Goal: Task Accomplishment & Management: Use online tool/utility

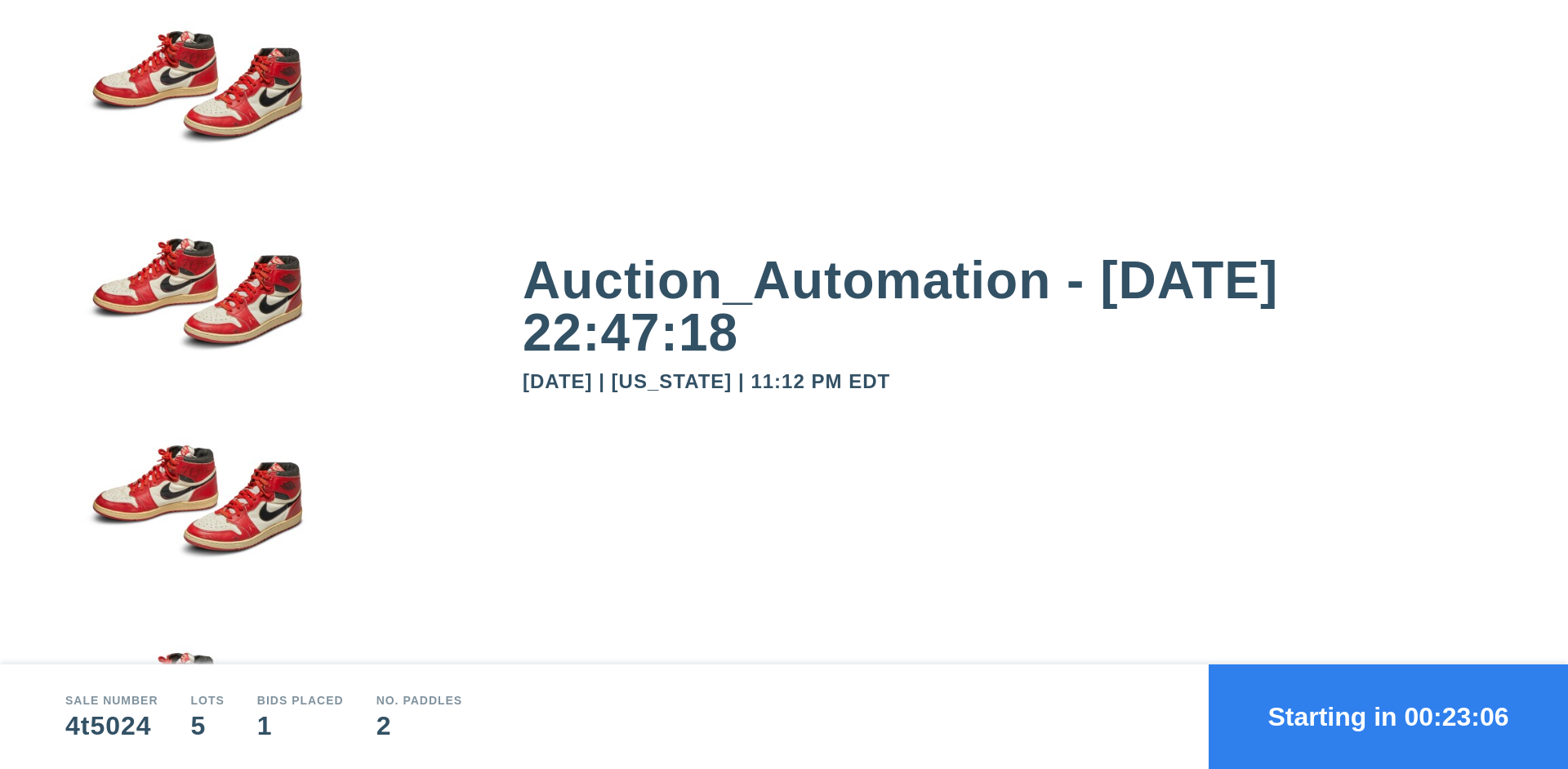
click at [1388, 717] on button "Starting in 00:23:06" at bounding box center [1389, 717] width 360 height 104
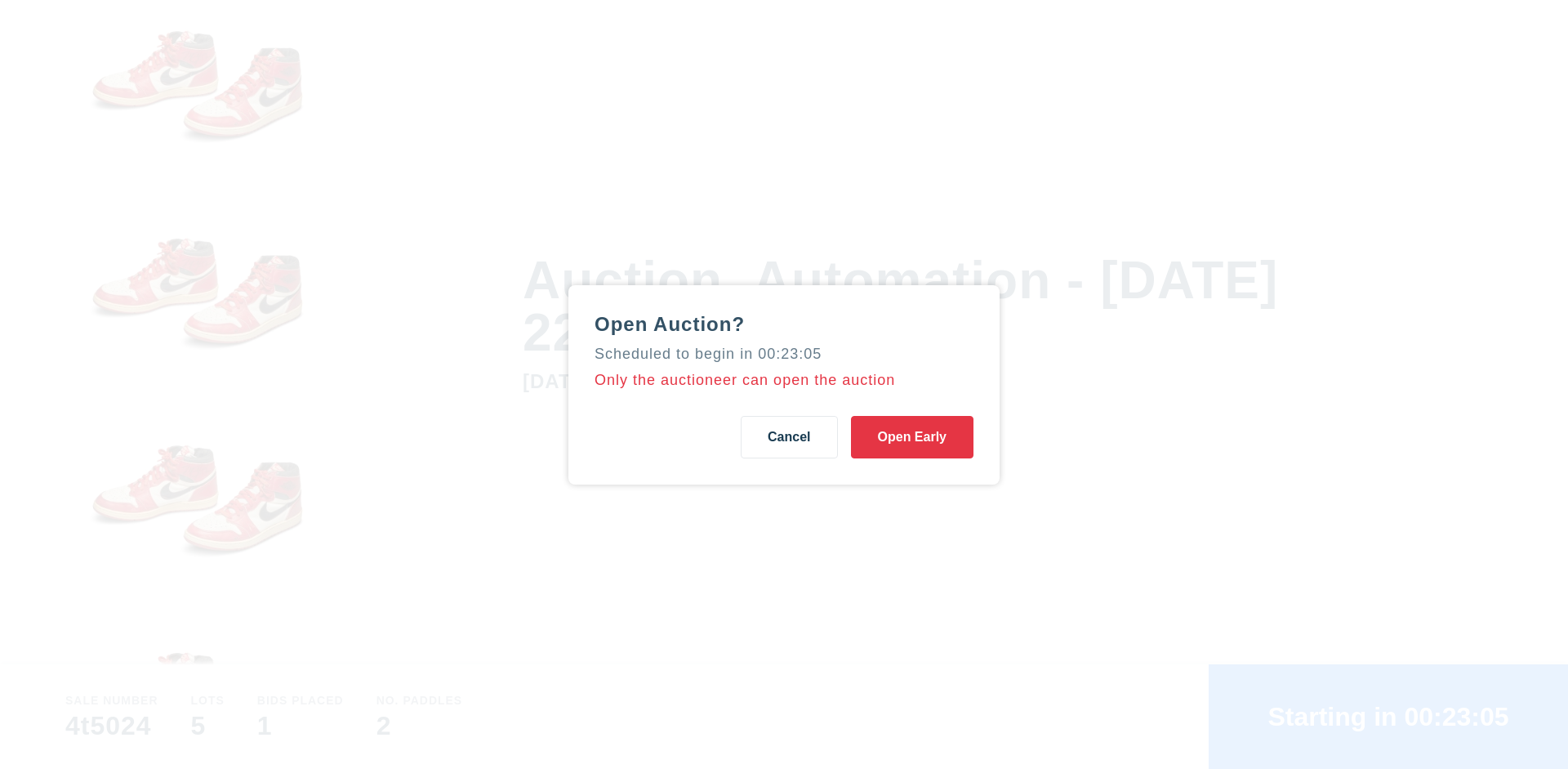
click at [912, 436] on button "Open Early" at bounding box center [913, 437] width 123 height 43
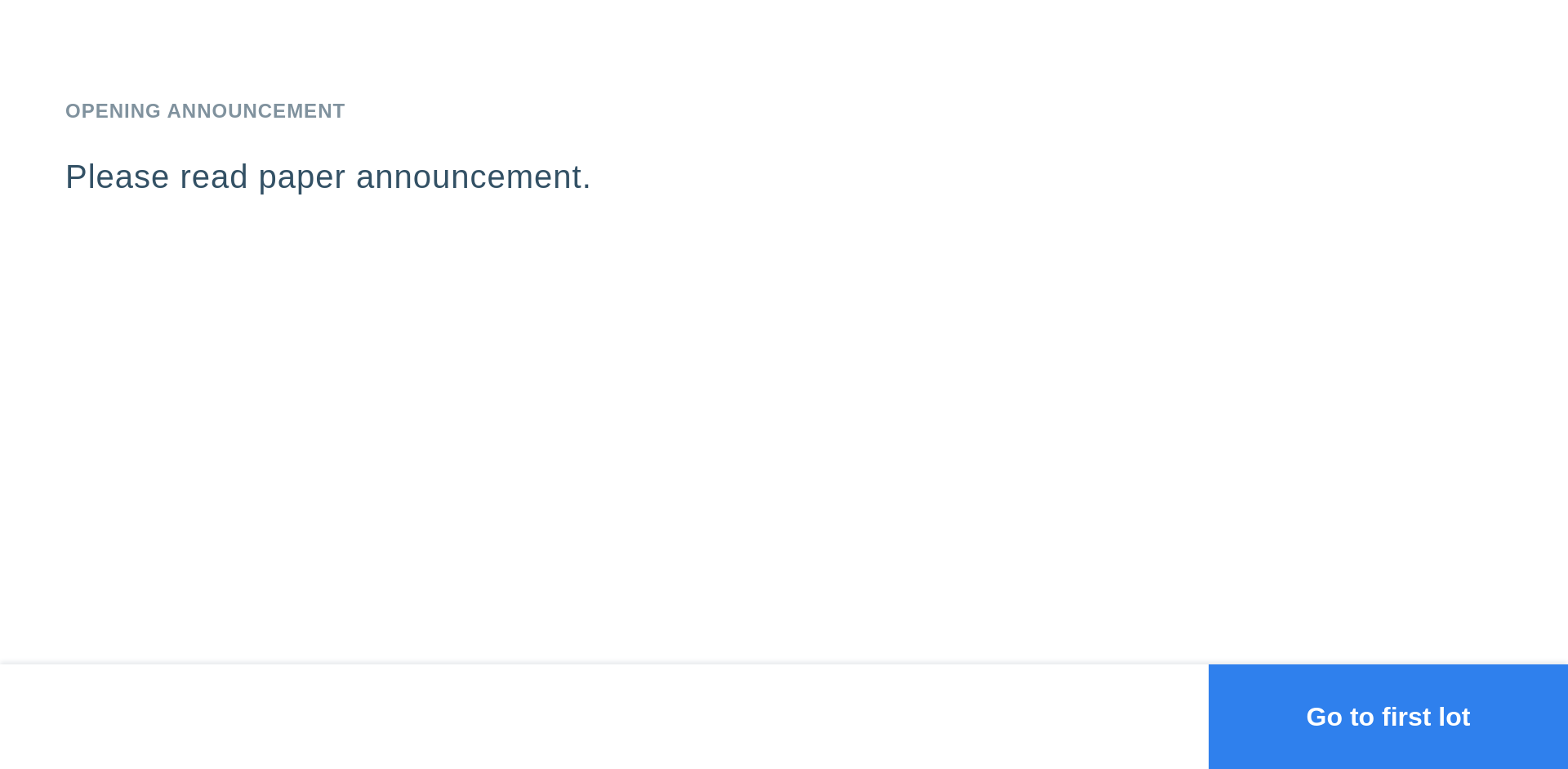
click at [1388, 717] on button "Go to first lot" at bounding box center [1389, 717] width 360 height 104
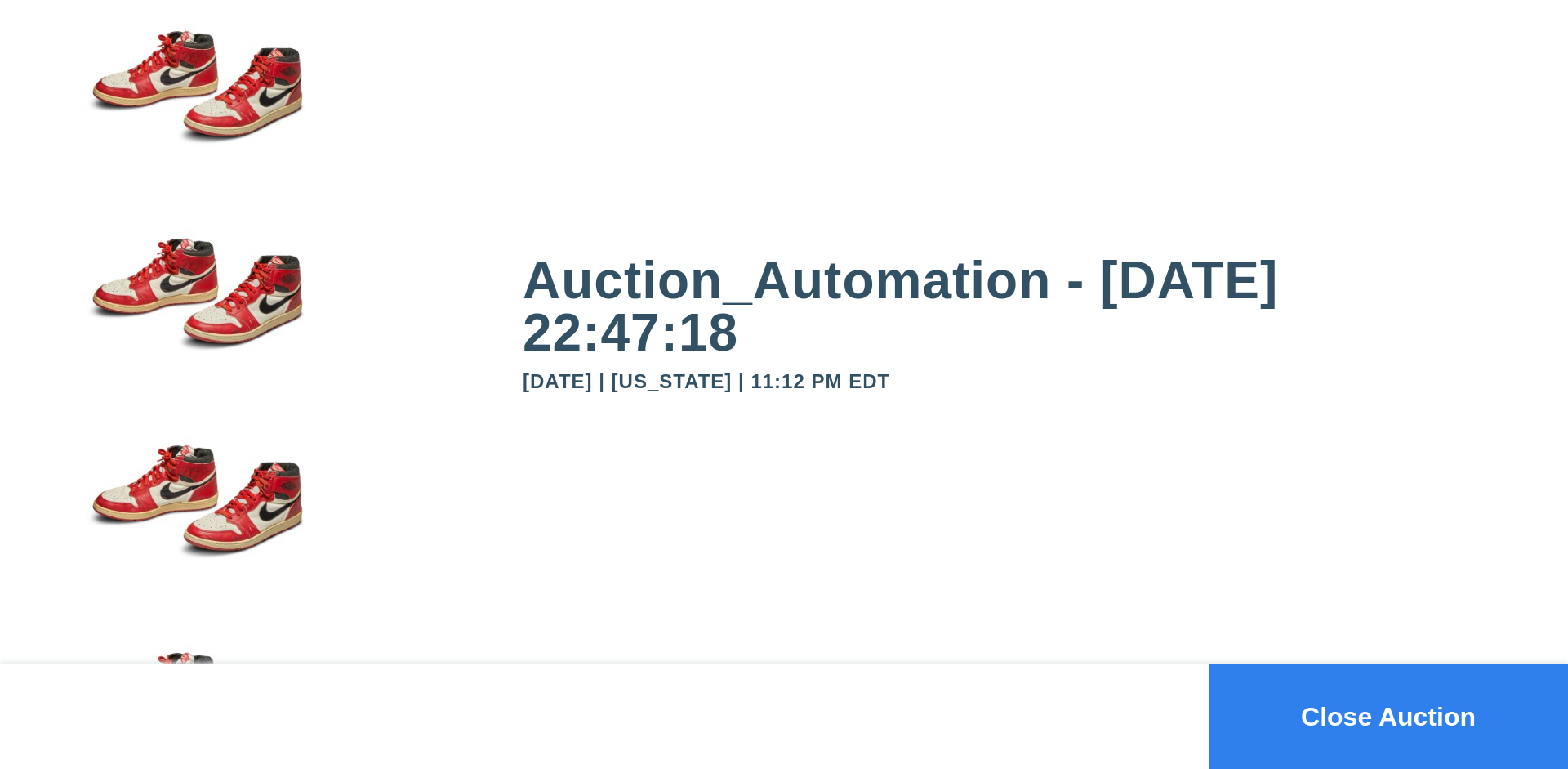
click at [1388, 717] on button "Close Auction" at bounding box center [1389, 717] width 360 height 104
